Goal: Transaction & Acquisition: Subscribe to service/newsletter

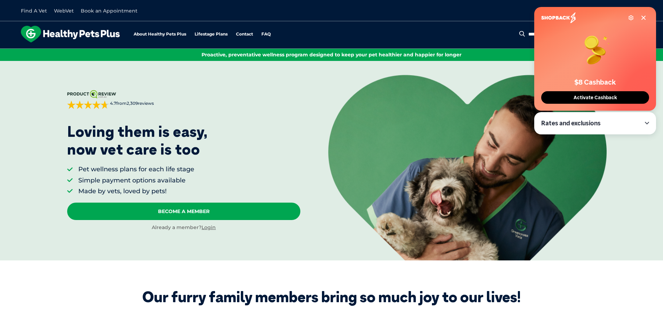
click at [644, 18] on icon at bounding box center [643, 17] width 3 height 3
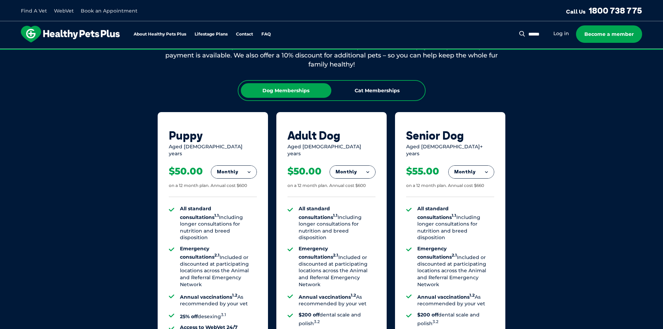
scroll to position [417, 0]
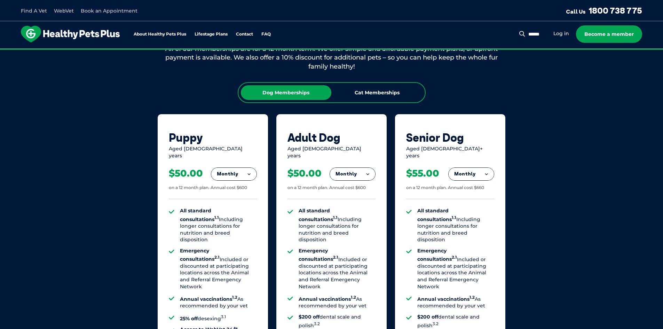
click at [241, 172] on button "Monthly" at bounding box center [233, 174] width 45 height 13
click at [234, 215] on li "Yearly" at bounding box center [233, 222] width 45 height 16
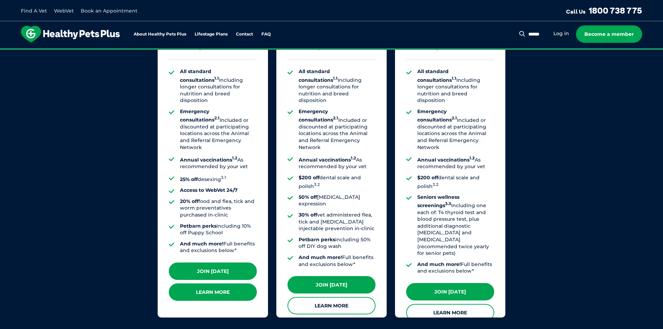
click at [204, 289] on link "Learn More" at bounding box center [213, 291] width 88 height 17
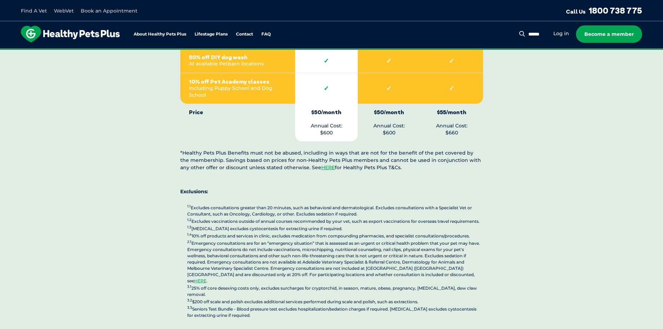
scroll to position [1809, 0]
